Goal: Information Seeking & Learning: Check status

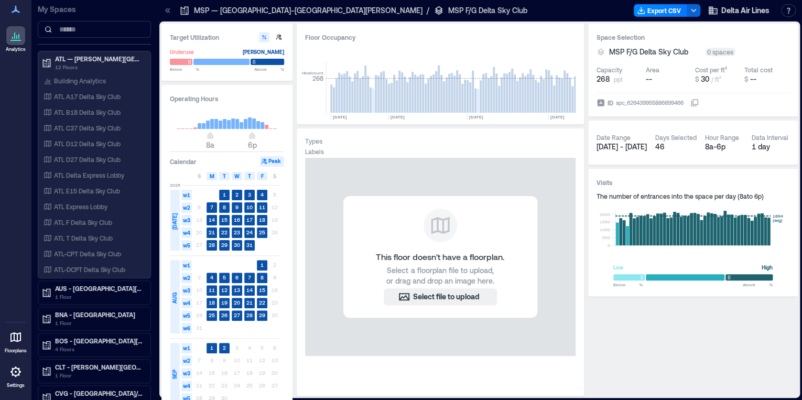
scroll to position [0, 5805]
